Goal: Obtain resource: Obtain resource

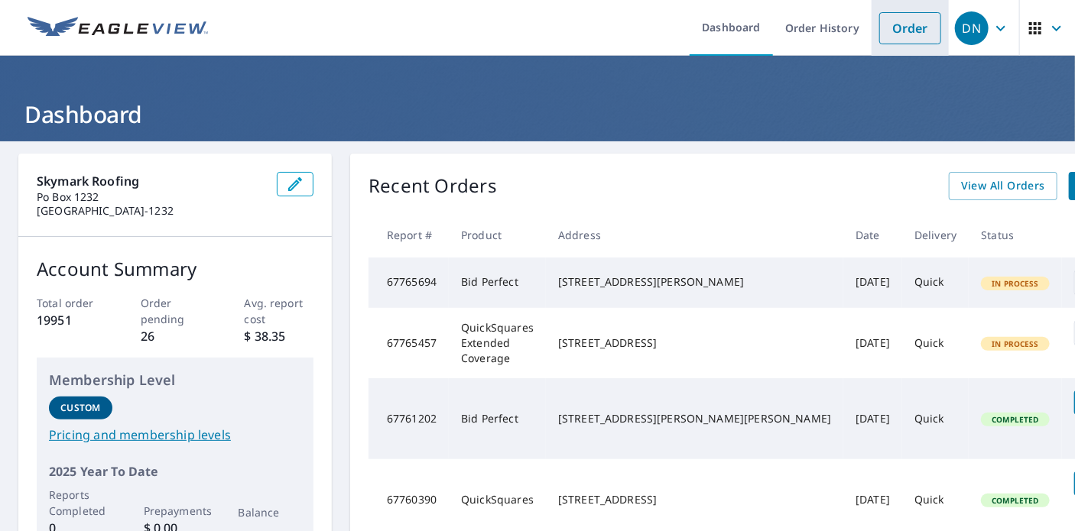
click at [896, 30] on link "Order" at bounding box center [910, 28] width 62 height 32
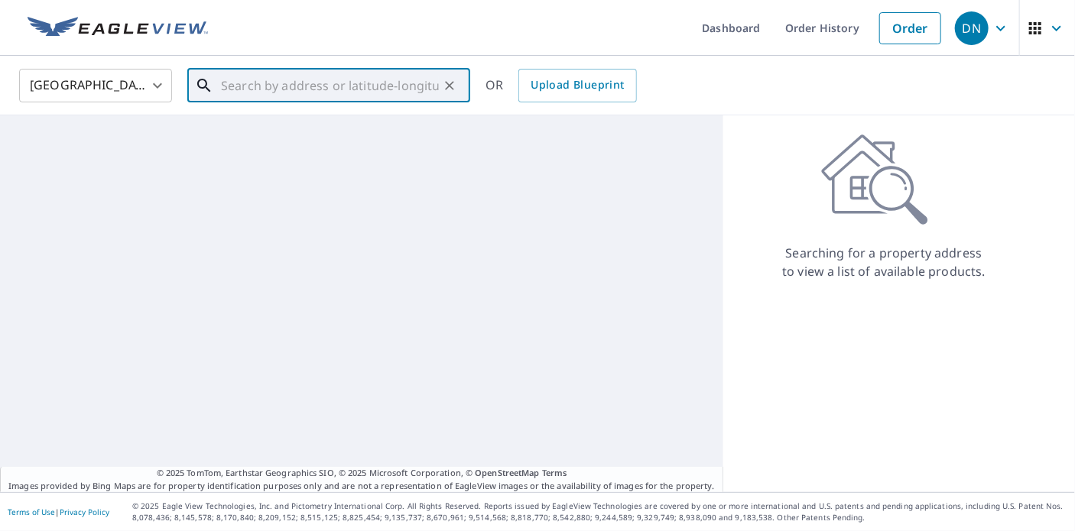
click at [264, 89] on input "text" at bounding box center [330, 85] width 218 height 43
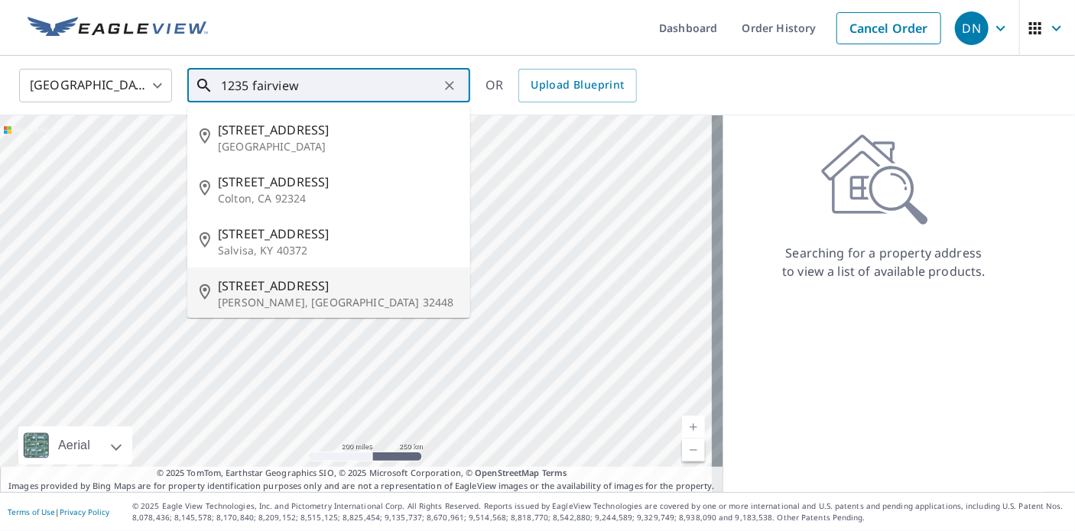
click at [278, 290] on span "[STREET_ADDRESS]" at bounding box center [338, 286] width 240 height 18
type input "[STREET_ADDRESS][PERSON_NAME]"
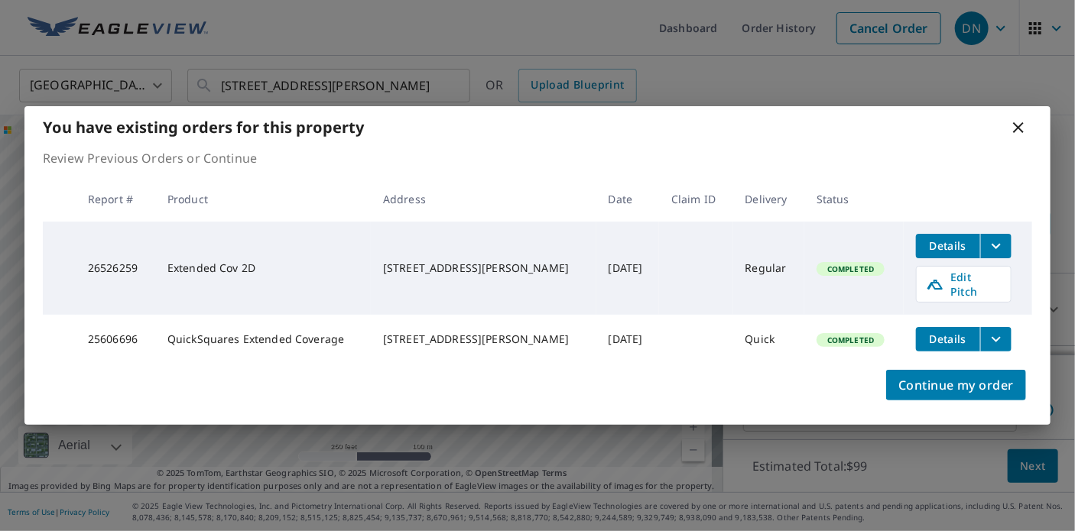
click at [993, 245] on icon "filesDropdownBtn-26526259" at bounding box center [996, 246] width 18 height 18
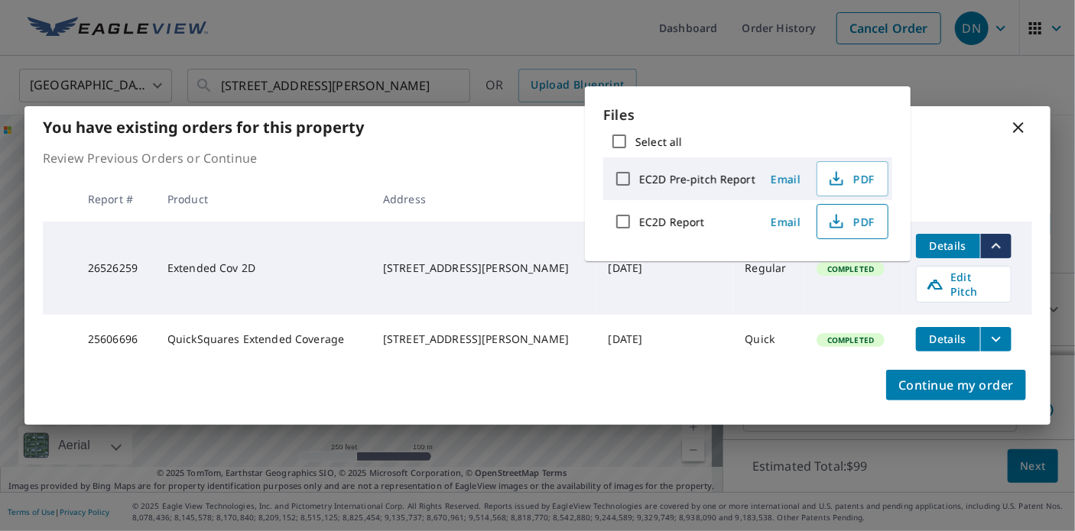
click at [839, 219] on icon "button" at bounding box center [836, 221] width 18 height 18
click at [1017, 128] on icon at bounding box center [1018, 127] width 11 height 11
